Goal: Task Accomplishment & Management: Manage account settings

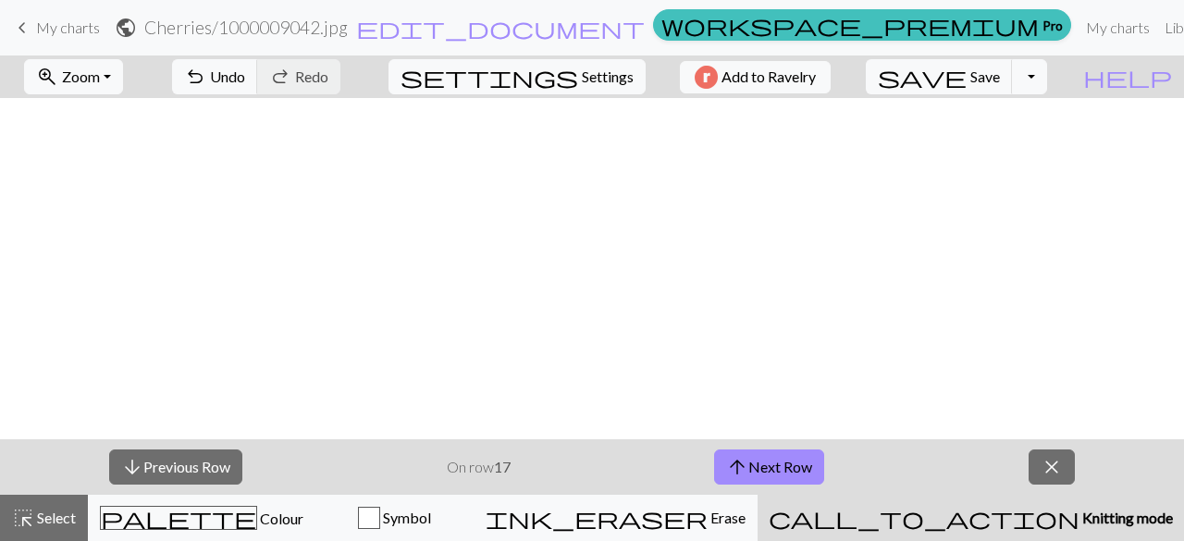
scroll to position [594, 0]
click at [566, 68] on button "settings Settings" at bounding box center [516, 76] width 257 height 35
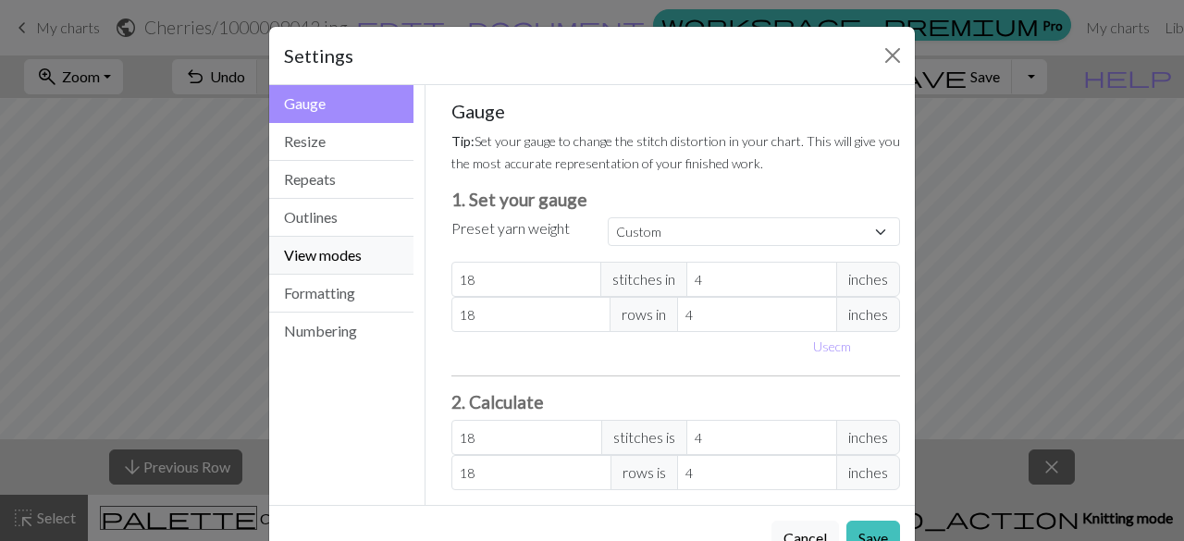
click at [288, 248] on button "View modes" at bounding box center [341, 256] width 144 height 38
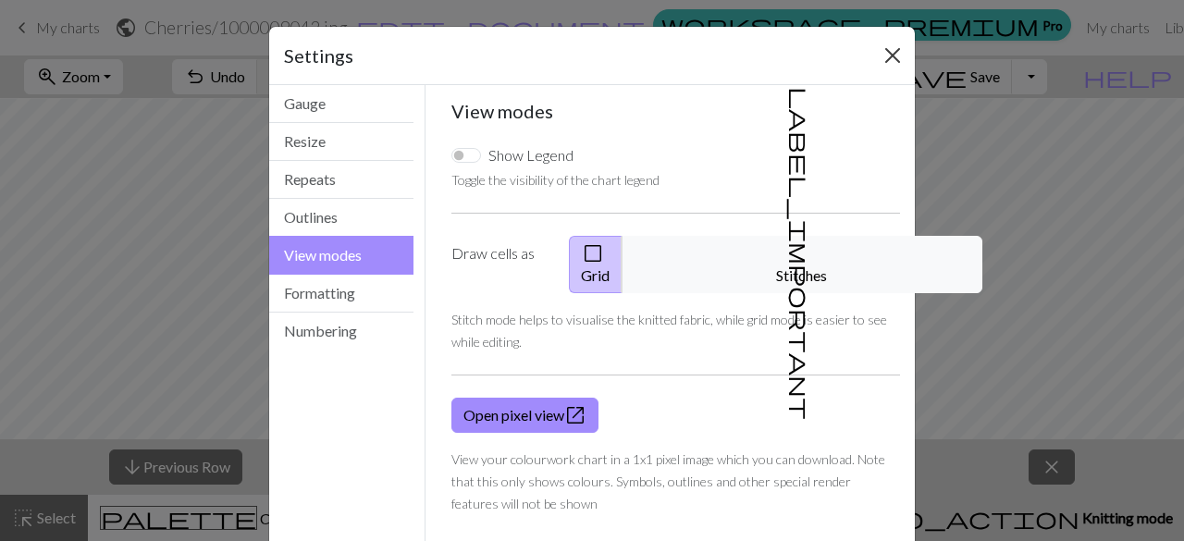
click at [884, 40] on div "Settings" at bounding box center [592, 56] width 646 height 58
click at [884, 54] on button "Close" at bounding box center [893, 56] width 30 height 30
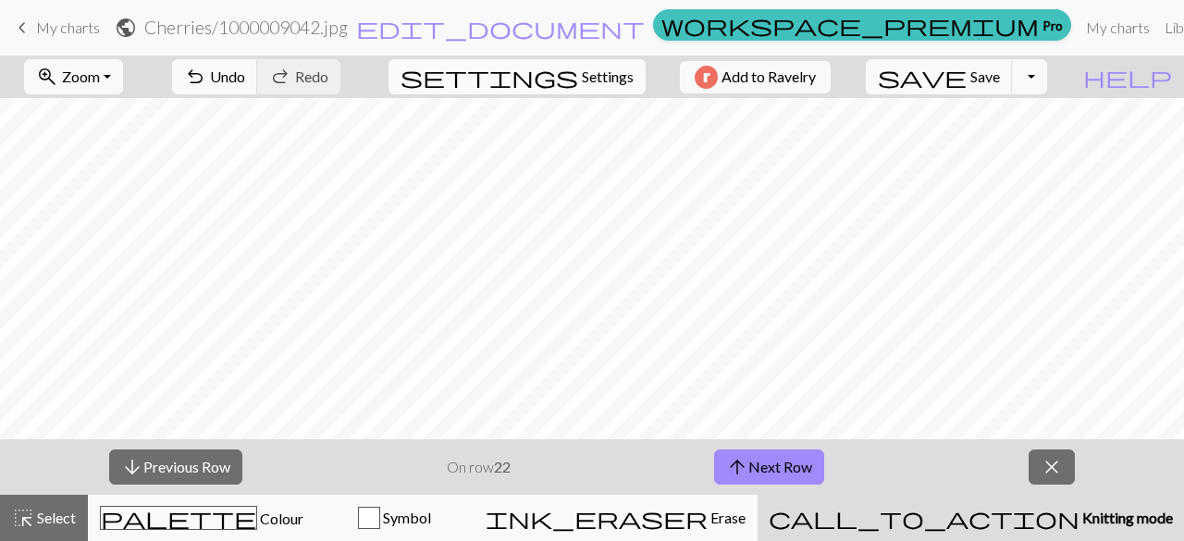
click at [615, 82] on span "Settings" at bounding box center [608, 77] width 52 height 22
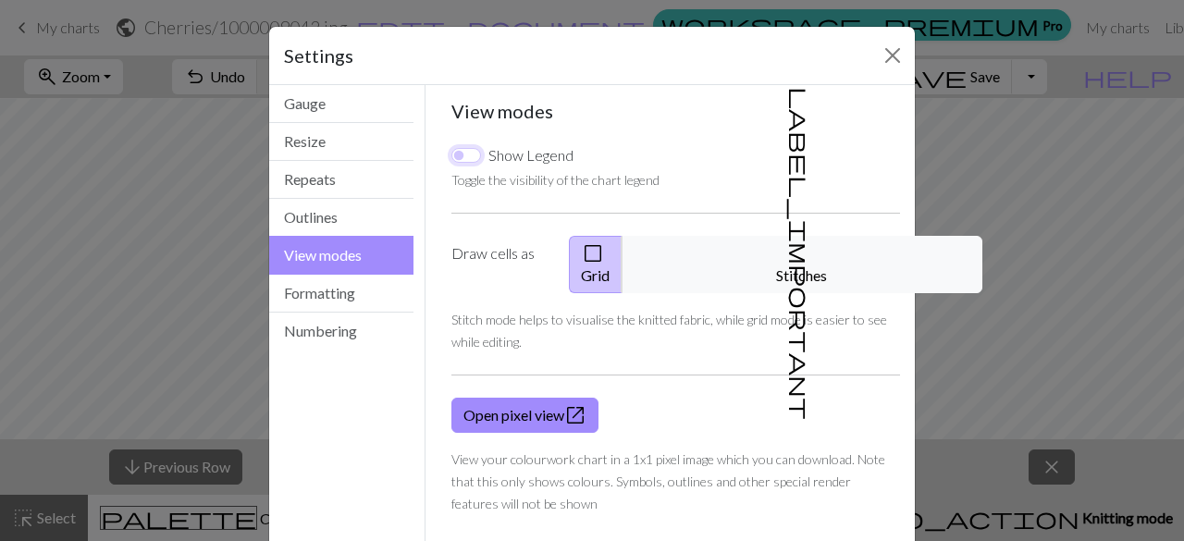
click at [461, 151] on input "Show Legend" at bounding box center [466, 155] width 30 height 15
click at [459, 164] on div "Show Legend" at bounding box center [512, 155] width 122 height 22
click at [472, 153] on input "Show Legend" at bounding box center [466, 155] width 30 height 15
checkbox input "false"
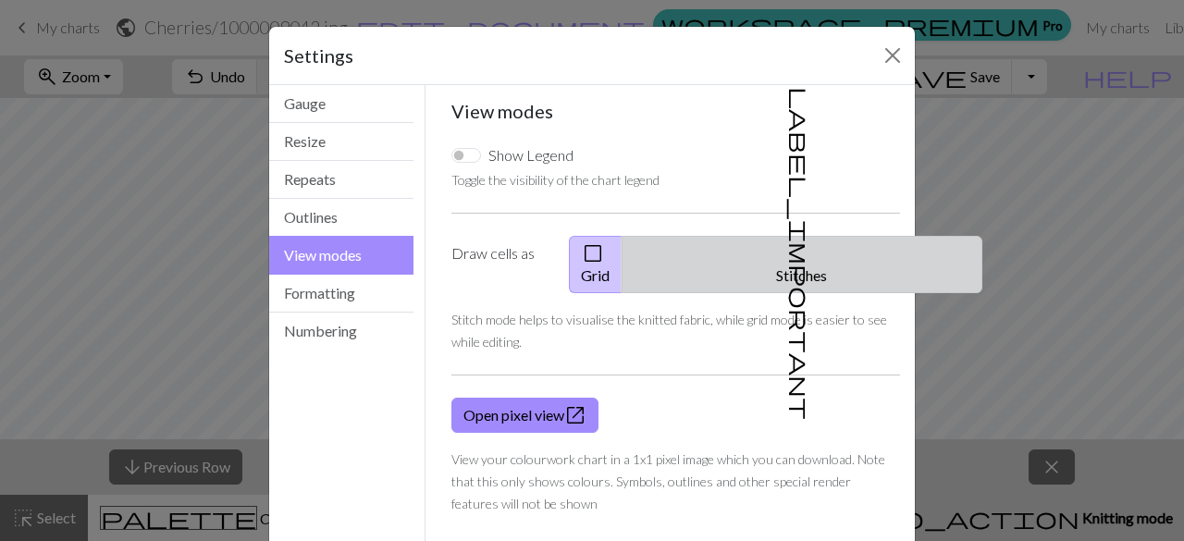
click at [787, 241] on span "label_important" at bounding box center [800, 253] width 26 height 333
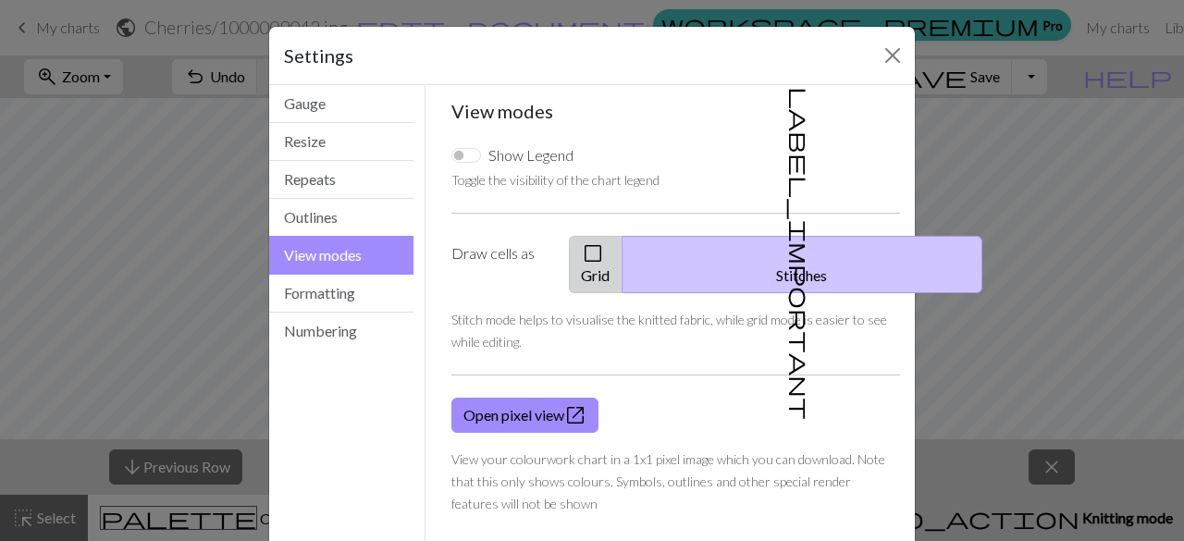
click at [622, 254] on button "check_box_outline_blank Grid" at bounding box center [596, 264] width 54 height 57
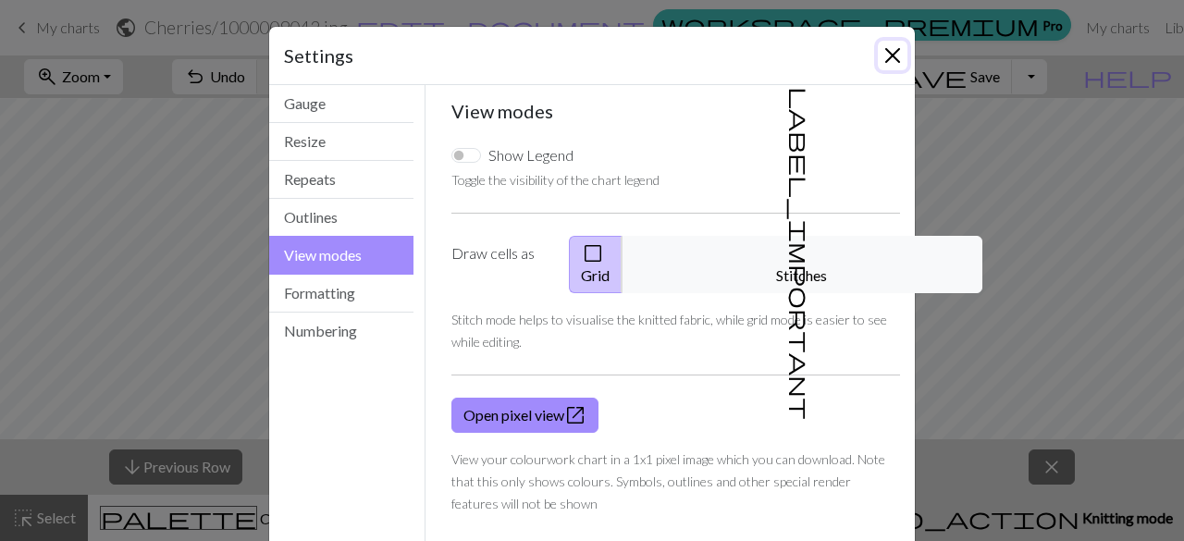
click at [885, 58] on button "Close" at bounding box center [893, 56] width 30 height 30
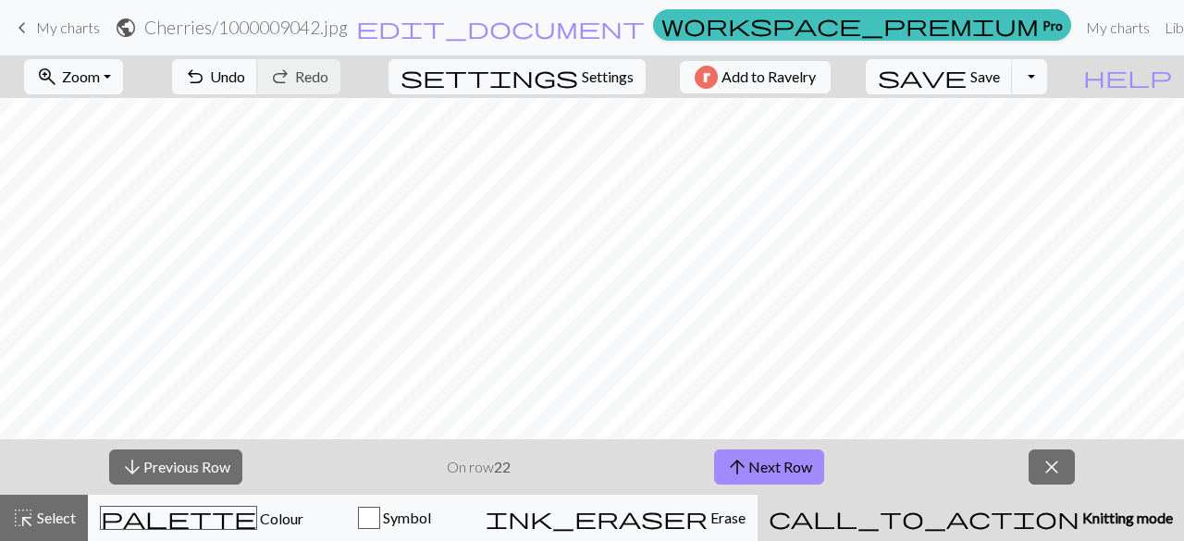
click at [1079, 517] on span "Knitting mode" at bounding box center [1125, 518] width 93 height 18
click at [100, 79] on span "Zoom" at bounding box center [81, 77] width 38 height 18
click at [1079, 523] on span "Knitting mode" at bounding box center [1125, 518] width 93 height 18
